Goal: Information Seeking & Learning: Learn about a topic

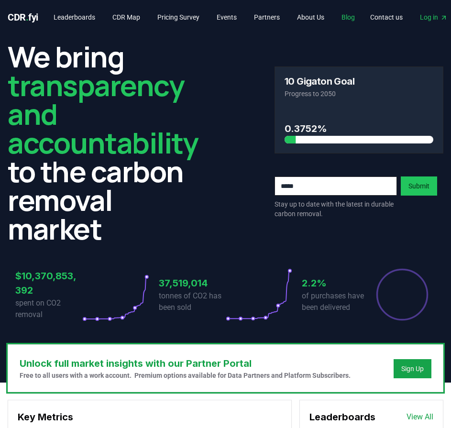
click at [362, 18] on link "Blog" at bounding box center [348, 17] width 29 height 17
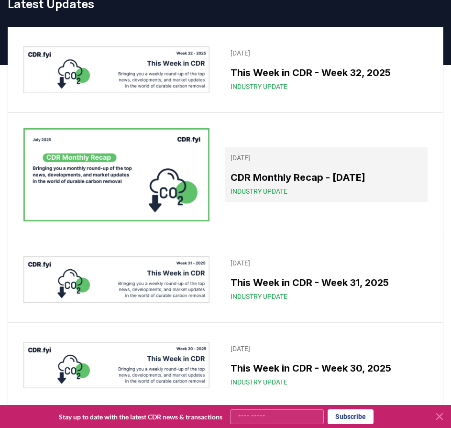
scroll to position [48, 0]
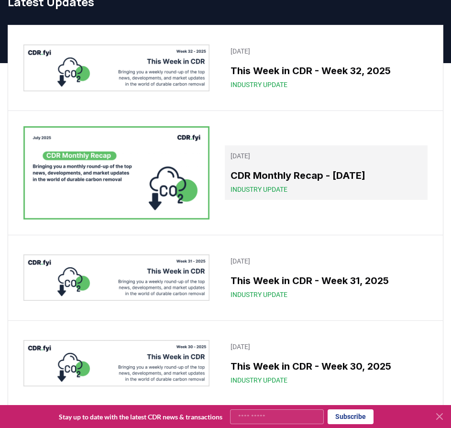
click at [269, 173] on h3 "CDR Monthly Recap - July 2025" at bounding box center [325, 175] width 191 height 14
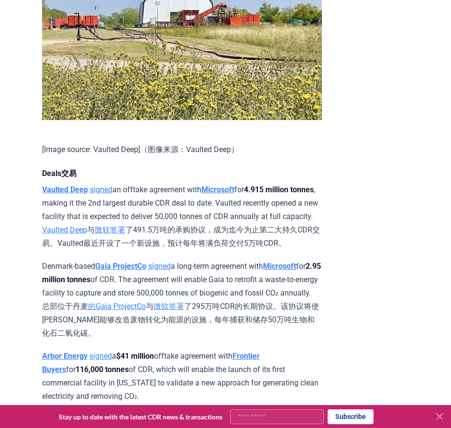
scroll to position [832, 0]
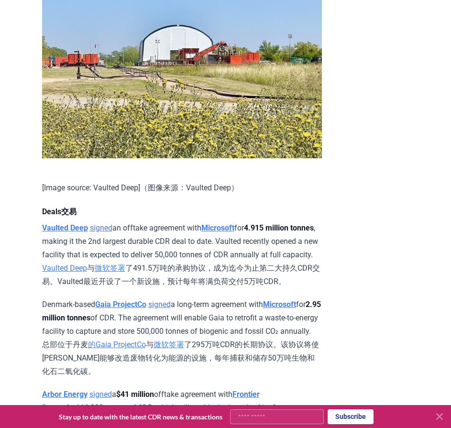
click at [75, 263] on link "Vaulted Deep" at bounding box center [64, 267] width 45 height 9
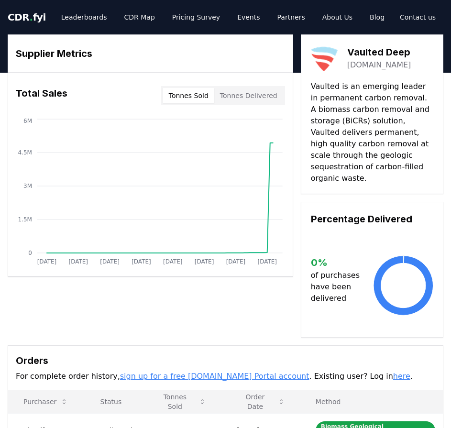
drag, startPoint x: 415, startPoint y: 164, endPoint x: 352, endPoint y: 118, distance: 77.8
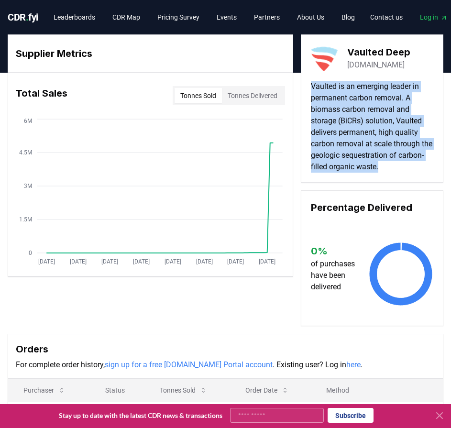
drag, startPoint x: 414, startPoint y: 170, endPoint x: 308, endPoint y: 81, distance: 138.2
click at [308, 81] on div "Vaulted Deep vaulteddeep.com Vaulted is an emerging leader in permanent carbon …" at bounding box center [372, 108] width 142 height 148
copy p "Vaulted is an emerging leader in permanent carbon removal. A biomass carbon rem…"
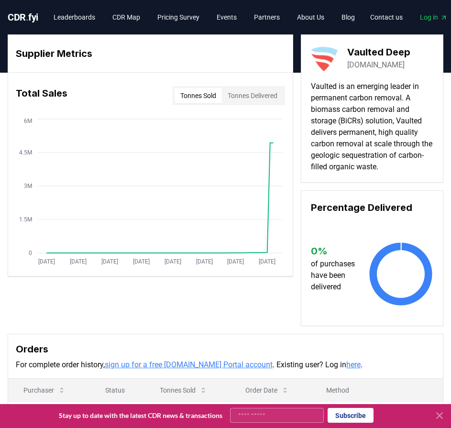
click at [362, 356] on h3 "Orders" at bounding box center [225, 349] width 419 height 14
click at [430, 183] on div "Vaulted Deep vaulteddeep.com Vaulted is an emerging leader in permanent carbon …" at bounding box center [372, 180] width 142 height 292
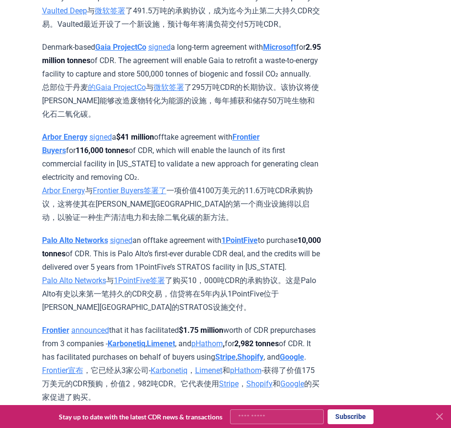
scroll to position [981, 0]
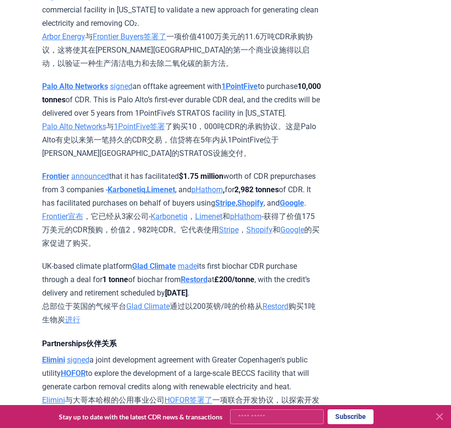
scroll to position [1124, 0]
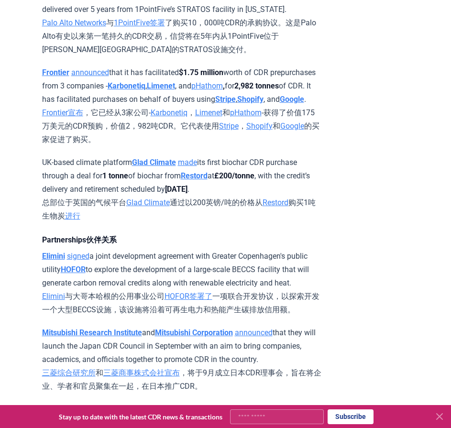
scroll to position [1220, 0]
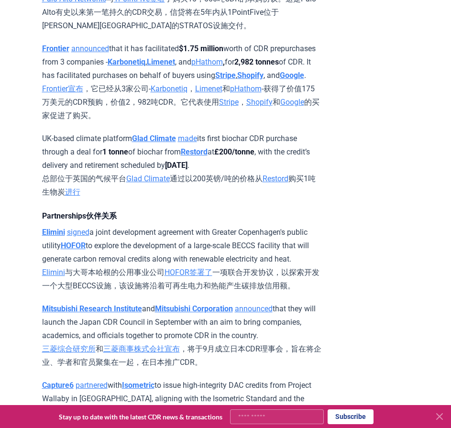
scroll to position [1268, 0]
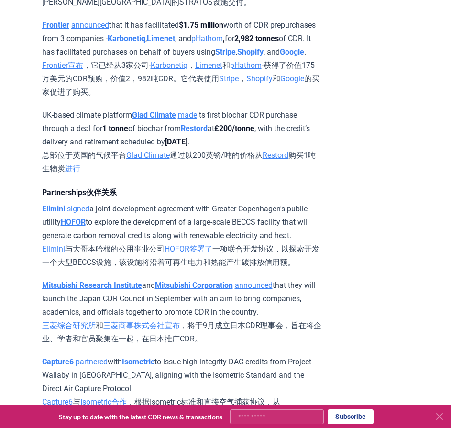
drag, startPoint x: 272, startPoint y: 240, endPoint x: 239, endPoint y: 251, distance: 34.8
click at [239, 173] on font "总部位于英国的气候平台 Glad Climate 通过以200英镑/吨的价格从 Restord 购买1吨生物炭 进行" at bounding box center [179, 162] width 274 height 22
click at [286, 175] on p "UK-based climate platform Glad Climate made its first biochar CDR purchase thro…" at bounding box center [182, 142] width 280 height 67
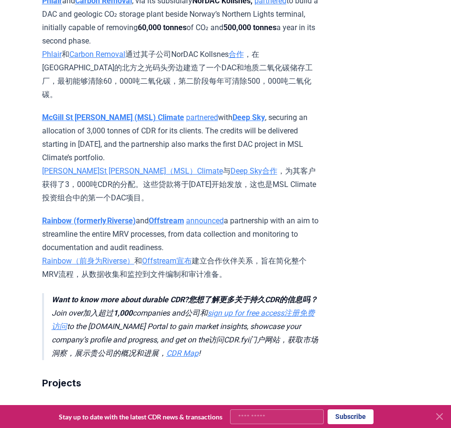
scroll to position [1794, 0]
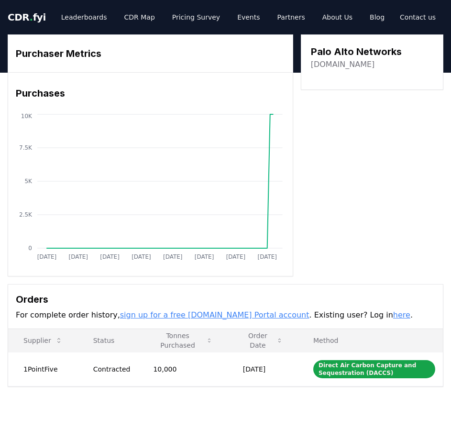
drag, startPoint x: 401, startPoint y: 51, endPoint x: 331, endPoint y: 49, distance: 69.8
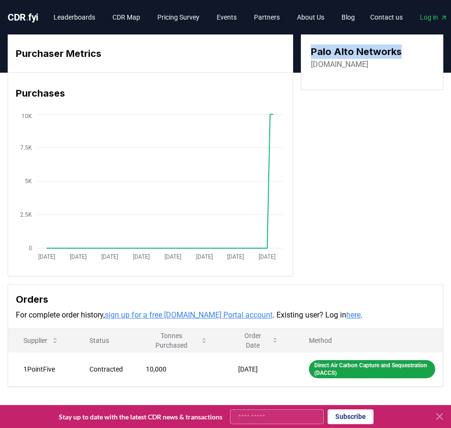
drag, startPoint x: 311, startPoint y: 56, endPoint x: 405, endPoint y: 57, distance: 94.2
click at [405, 57] on div "Palo Alto Networks [DOMAIN_NAME]" at bounding box center [372, 57] width 122 height 26
copy h3 "Palo Alto Networks"
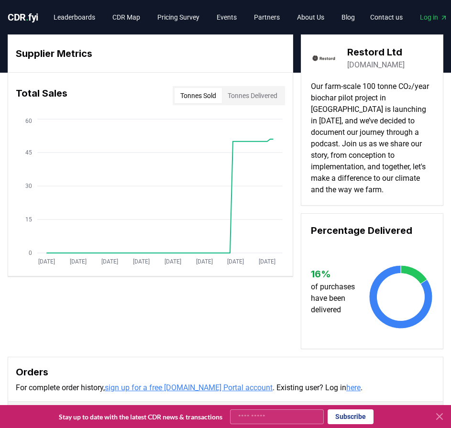
click at [163, 365] on h3 "Orders" at bounding box center [225, 372] width 419 height 14
